Goal: Information Seeking & Learning: Learn about a topic

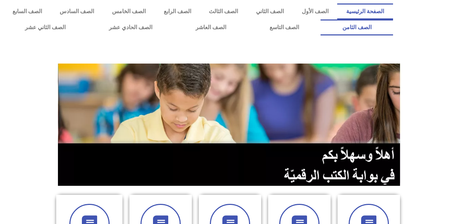
scroll to position [196, 0]
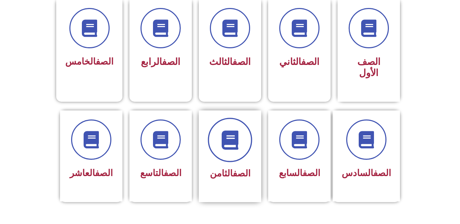
click at [223, 130] on icon at bounding box center [230, 139] width 19 height 19
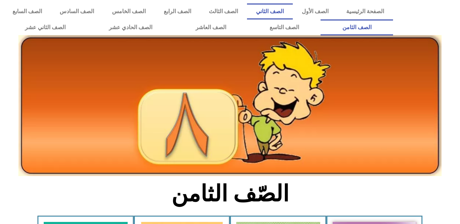
scroll to position [196, 0]
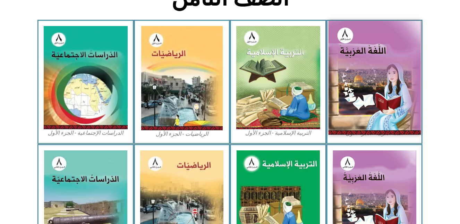
click at [391, 111] on img at bounding box center [374, 78] width 92 height 114
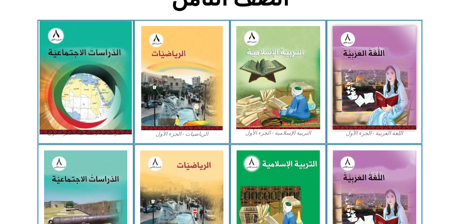
click at [81, 104] on img at bounding box center [86, 78] width 92 height 114
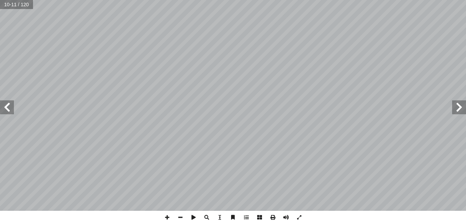
click at [380, 63] on html "الصفحة الرئيسية الصف الأول الصف الثاني الصف الثالث الصف الرابع الصف الخامس الصف…" at bounding box center [233, 31] width 466 height 63
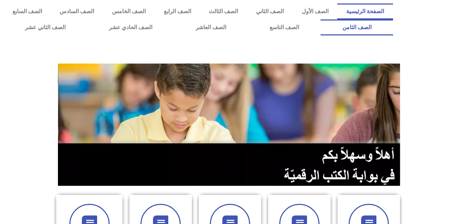
click at [321, 19] on link "الصف الثامن" at bounding box center [357, 27] width 73 height 16
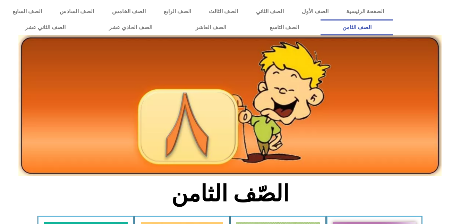
scroll to position [196, 0]
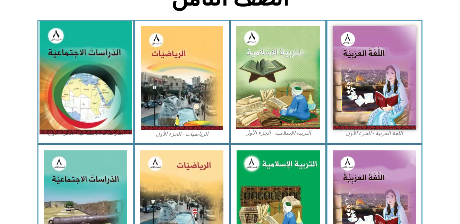
click at [83, 73] on img at bounding box center [86, 78] width 92 height 114
